Goal: Understand process/instructions: Learn how to perform a task or action

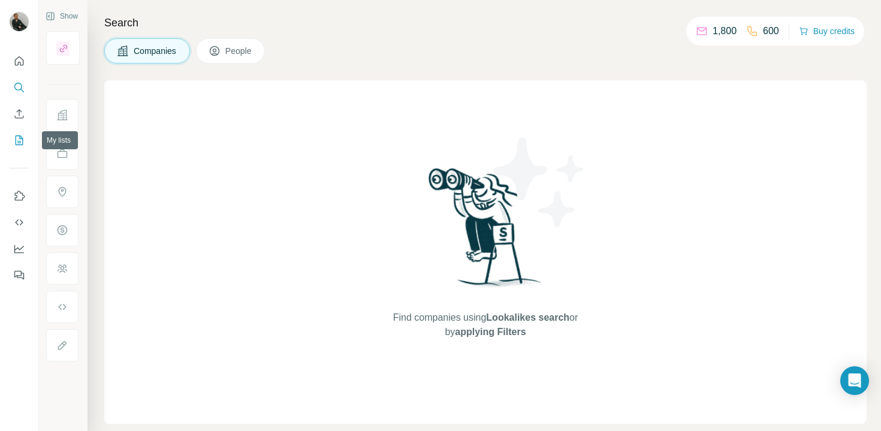
click at [19, 141] on icon "My lists" at bounding box center [20, 139] width 6 height 8
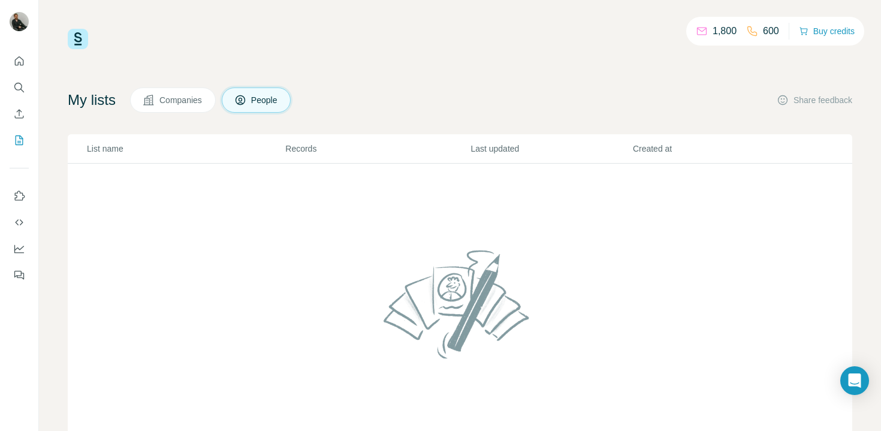
click at [184, 101] on span "Companies" at bounding box center [181, 100] width 44 height 12
click at [252, 106] on button "People" at bounding box center [257, 100] width 70 height 25
click at [25, 112] on icon "Enrich CSV" at bounding box center [19, 114] width 12 height 12
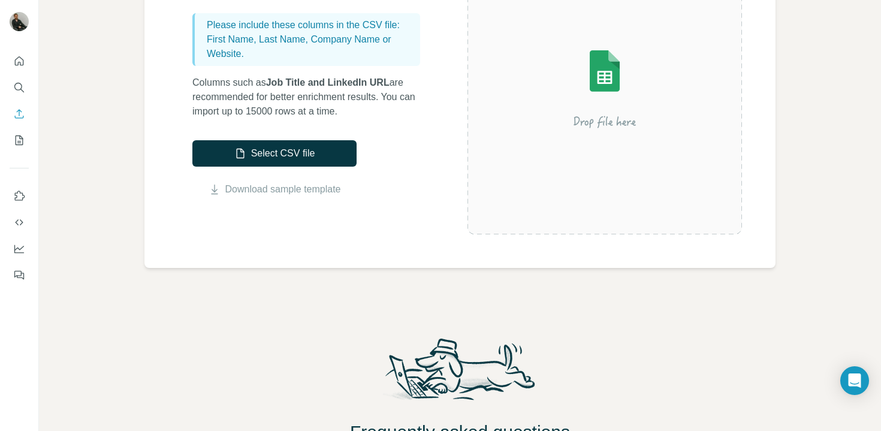
scroll to position [361, 0]
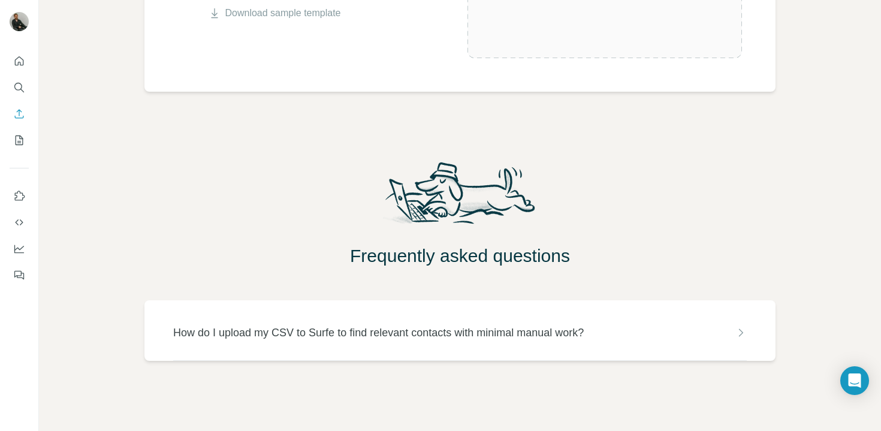
click at [296, 326] on p "How do I upload my CSV to Surfe to find relevant contacts with minimal manual w…" at bounding box center [378, 332] width 411 height 17
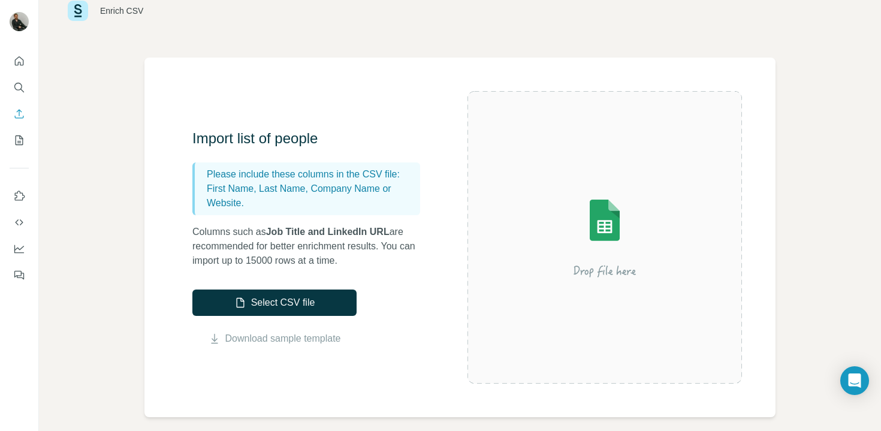
scroll to position [0, 0]
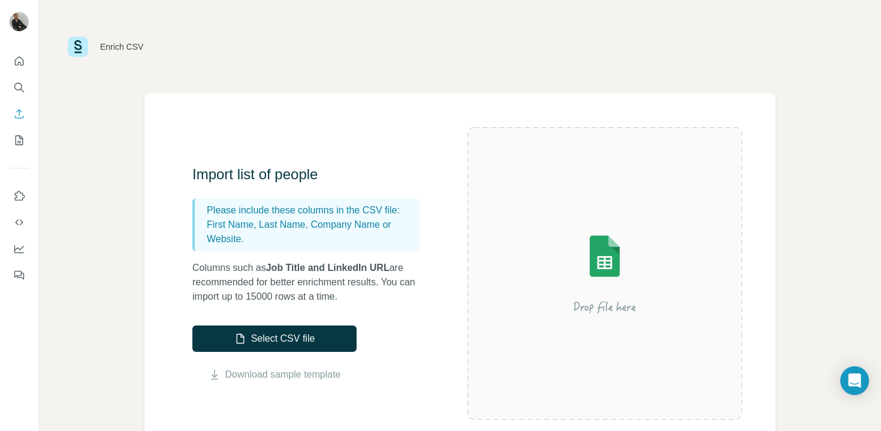
click at [619, 234] on img at bounding box center [605, 273] width 216 height 144
click at [294, 340] on button "Select CSV file" at bounding box center [274, 339] width 164 height 26
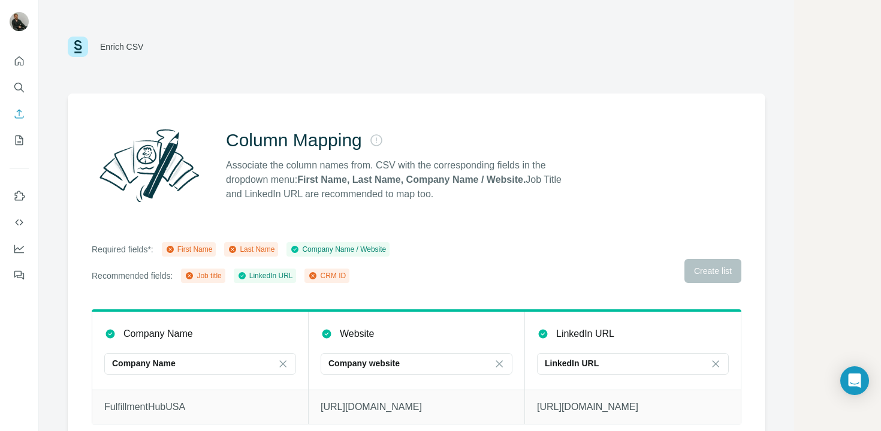
scroll to position [14, 0]
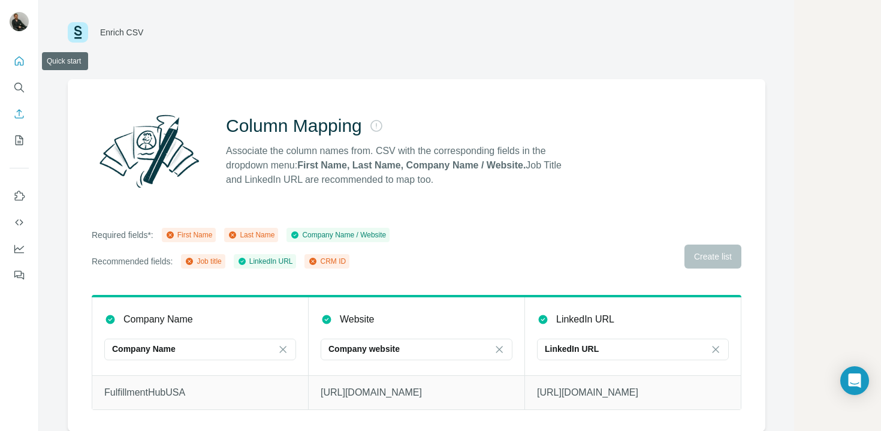
click at [20, 58] on icon "Quick start" at bounding box center [19, 60] width 9 height 9
